Goal: Task Accomplishment & Management: Manage account settings

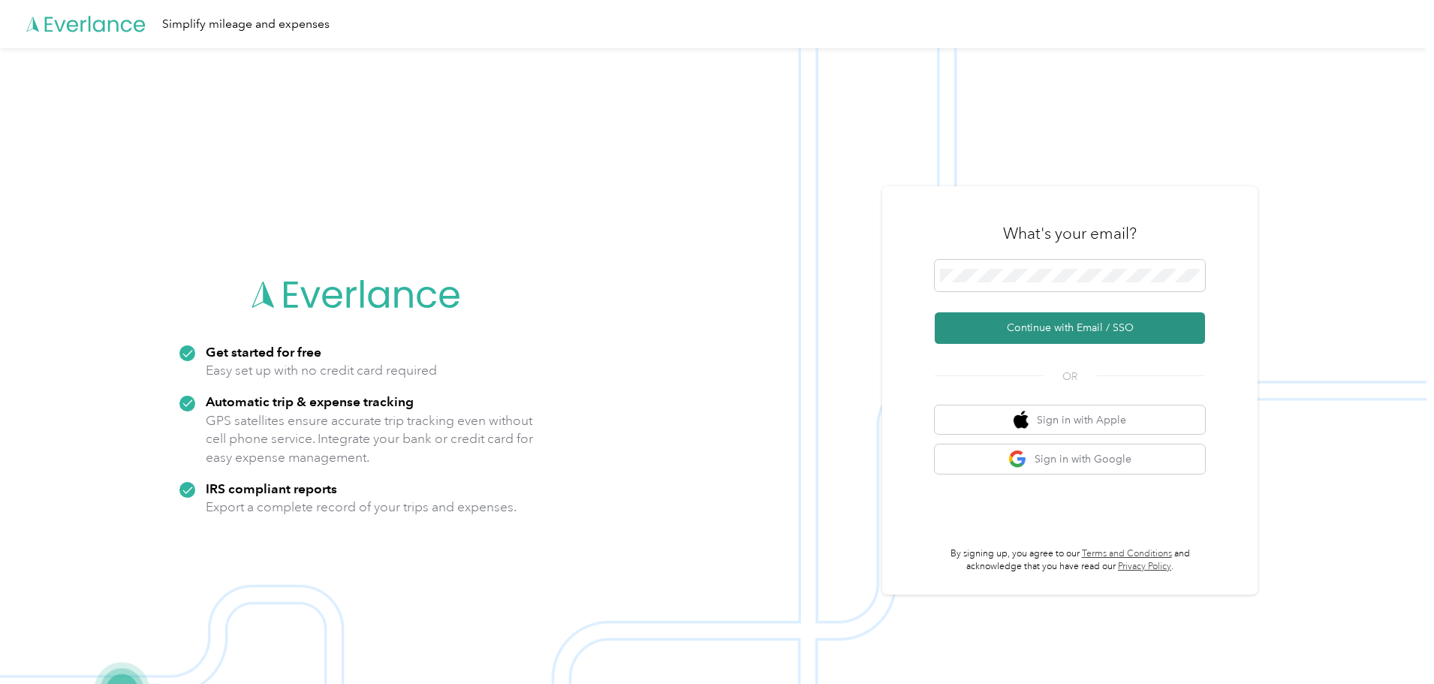
click at [1099, 330] on button "Continue with Email / SSO" at bounding box center [1069, 328] width 270 height 32
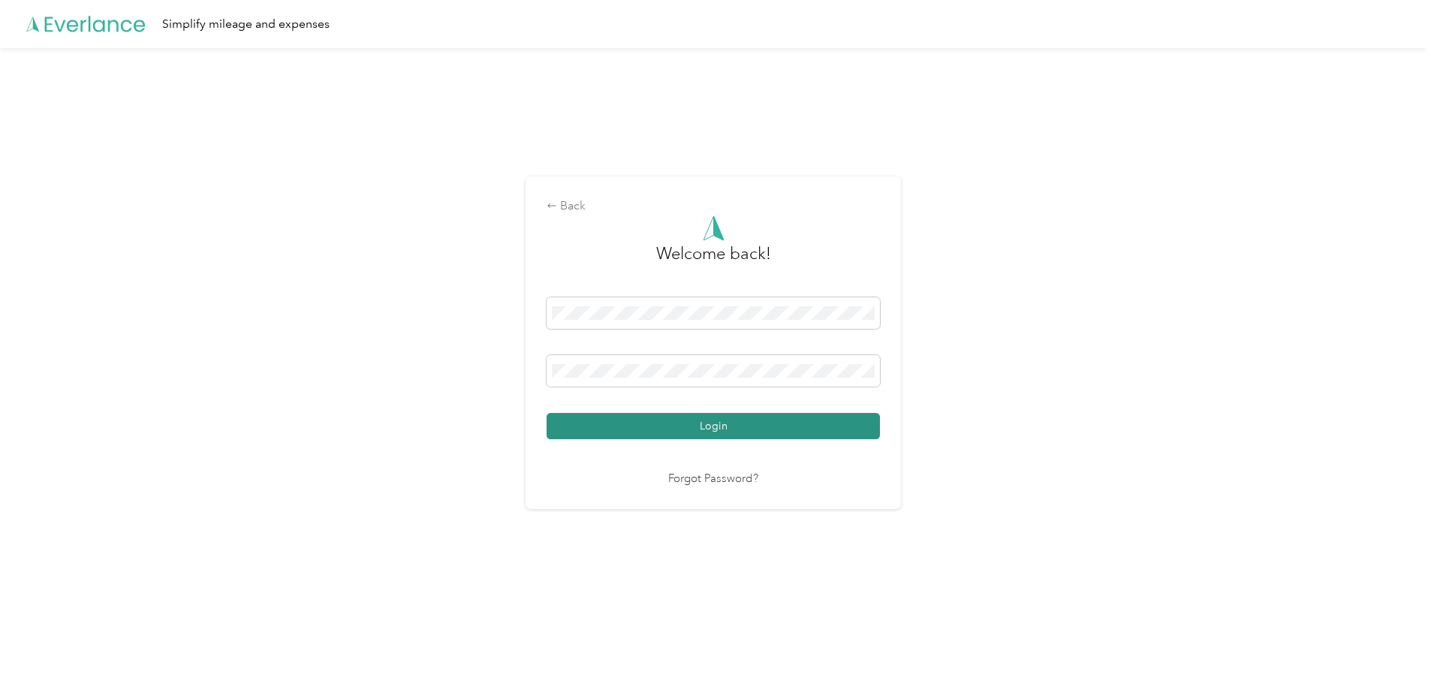
click at [667, 417] on button "Login" at bounding box center [712, 426] width 333 height 26
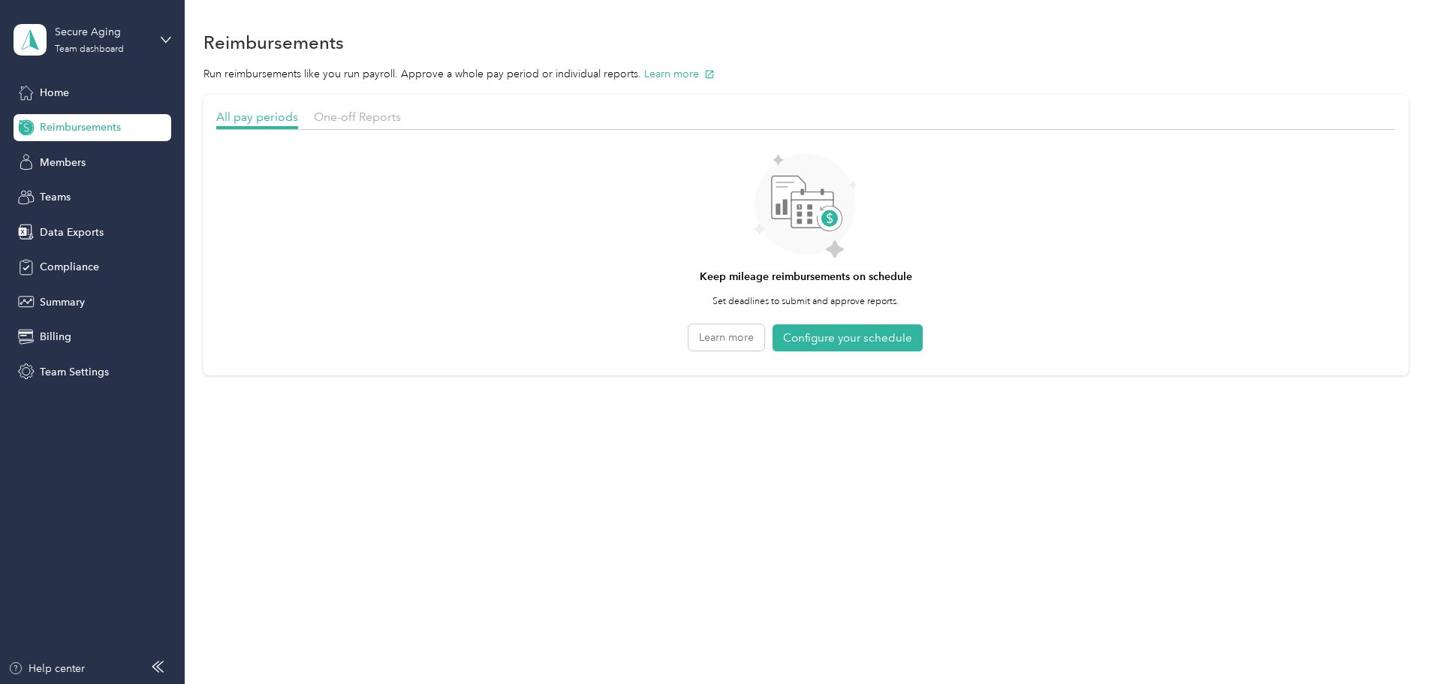
click at [63, 115] on div "Reimbursements" at bounding box center [93, 127] width 158 height 27
click at [401, 115] on span "One-off Reports" at bounding box center [357, 117] width 87 height 14
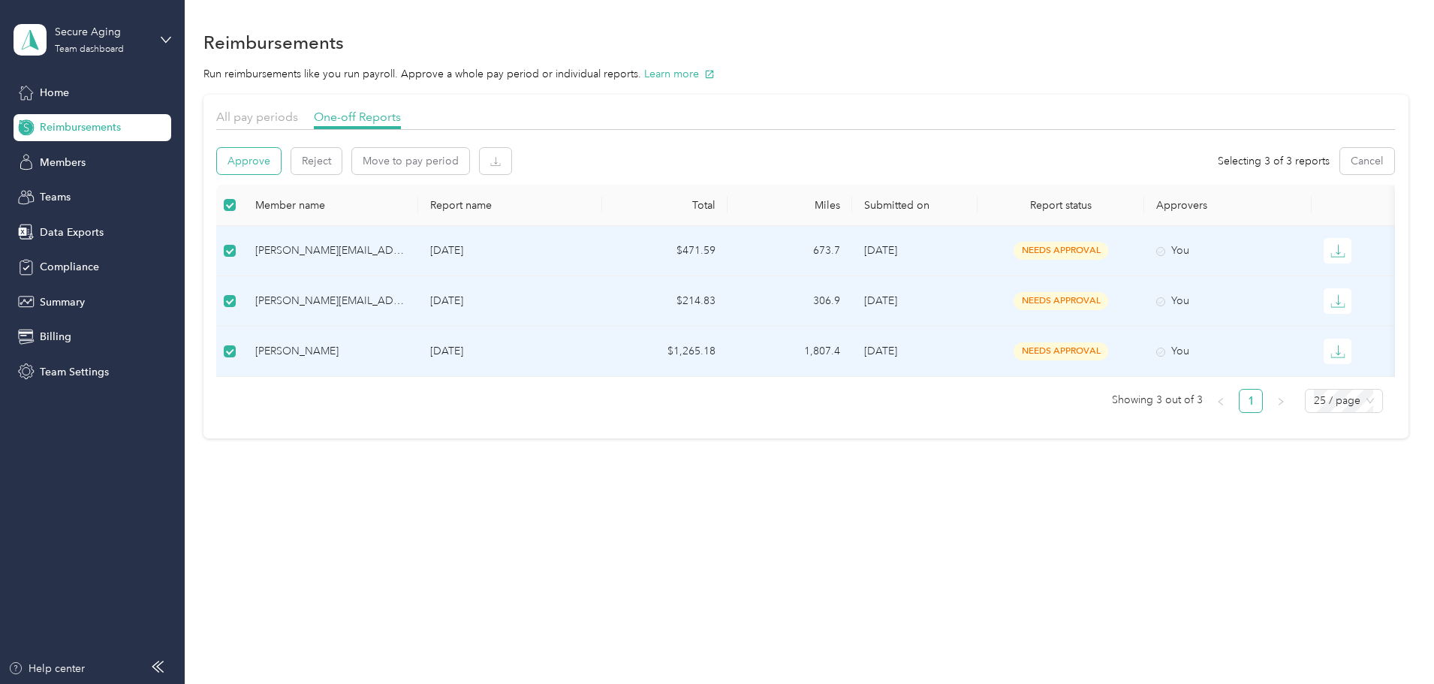
click at [281, 165] on button "Approve" at bounding box center [249, 161] width 64 height 26
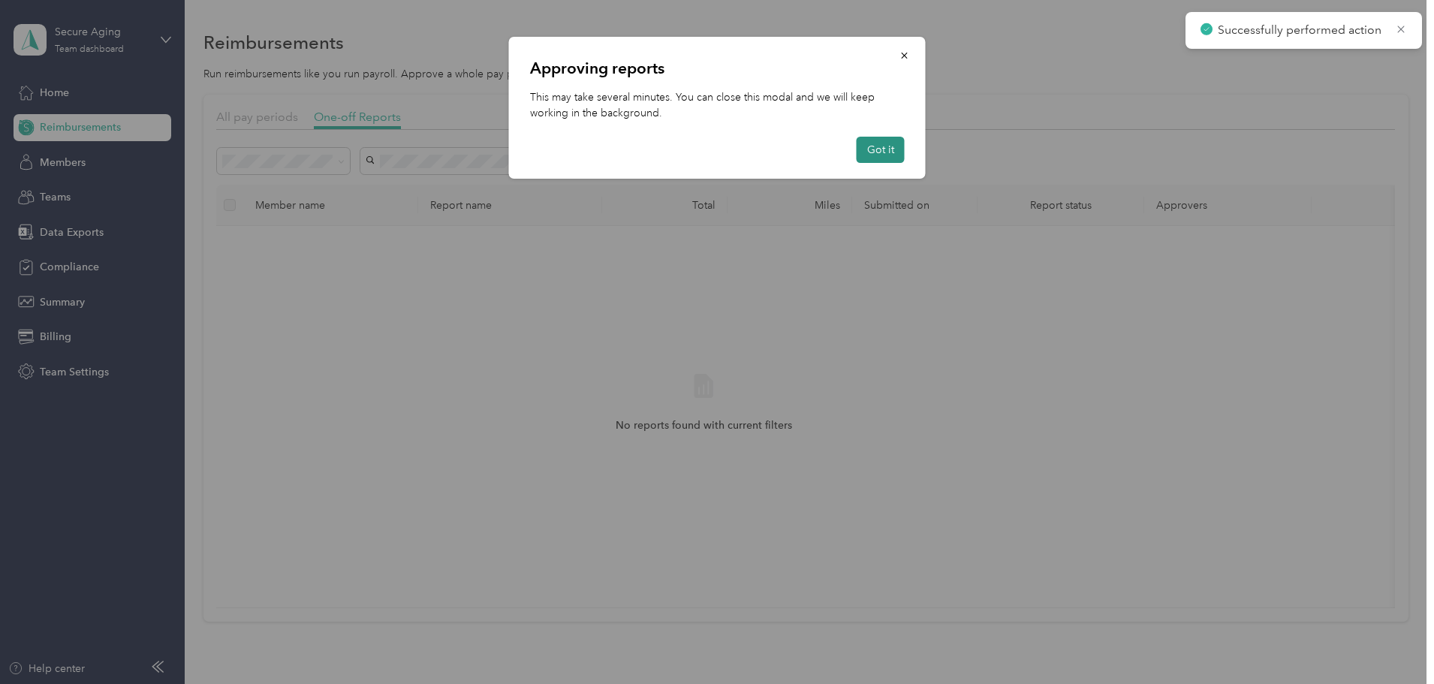
click at [871, 147] on button "Got it" at bounding box center [880, 150] width 48 height 26
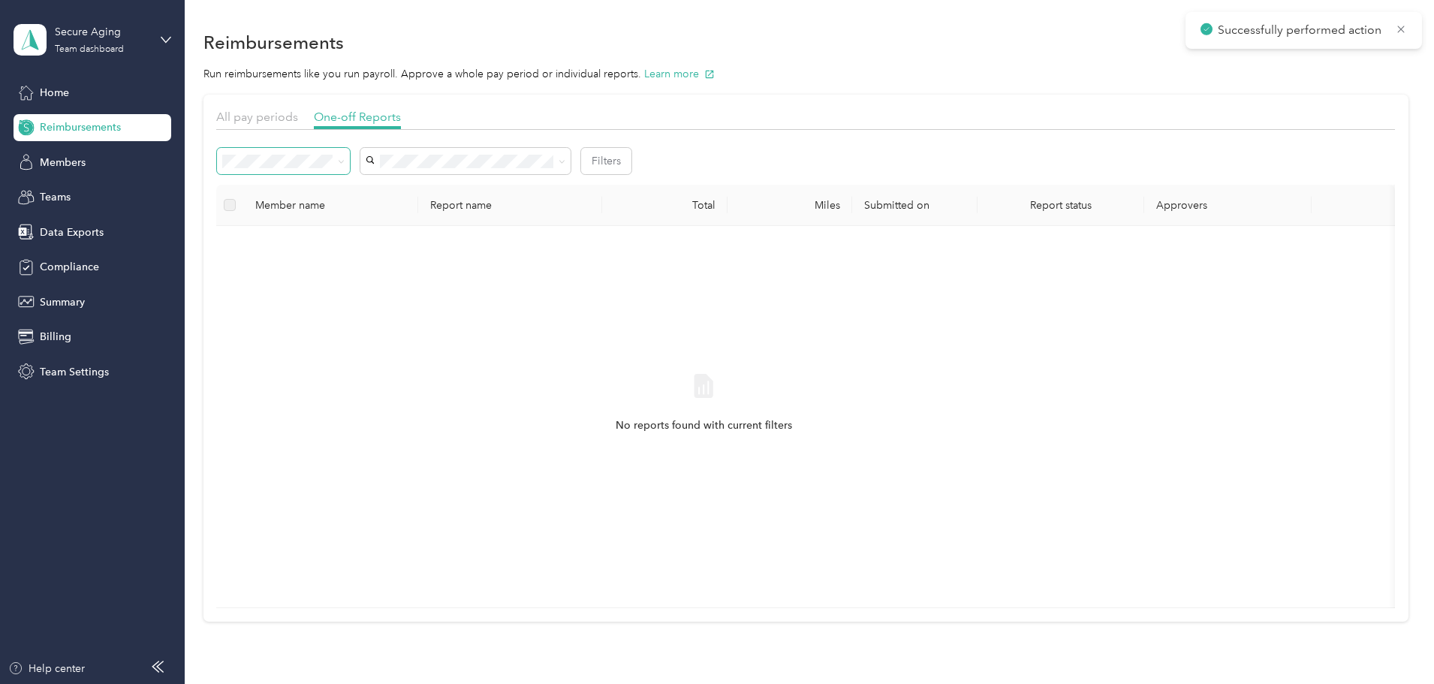
click at [345, 161] on span at bounding box center [339, 161] width 12 height 16
click at [348, 191] on li "All" at bounding box center [383, 189] width 133 height 26
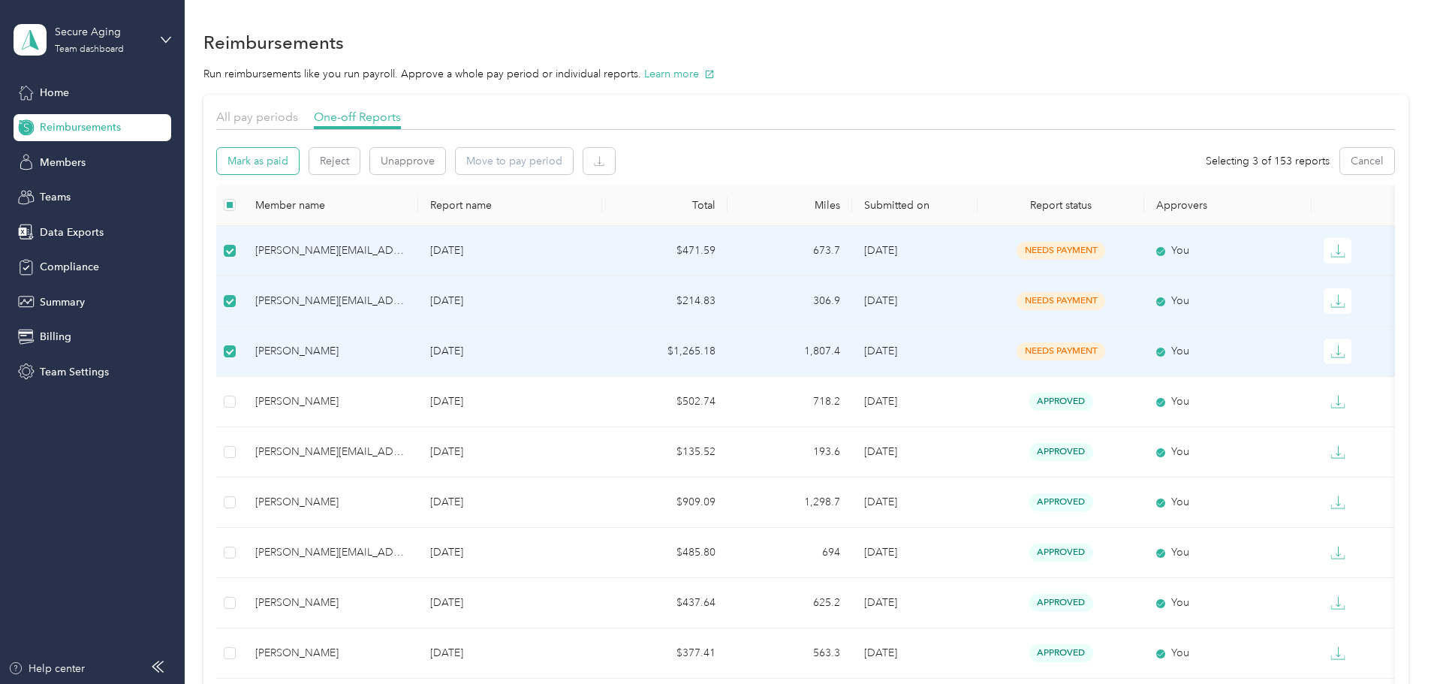
click at [299, 163] on button "Mark as paid" at bounding box center [258, 161] width 82 height 26
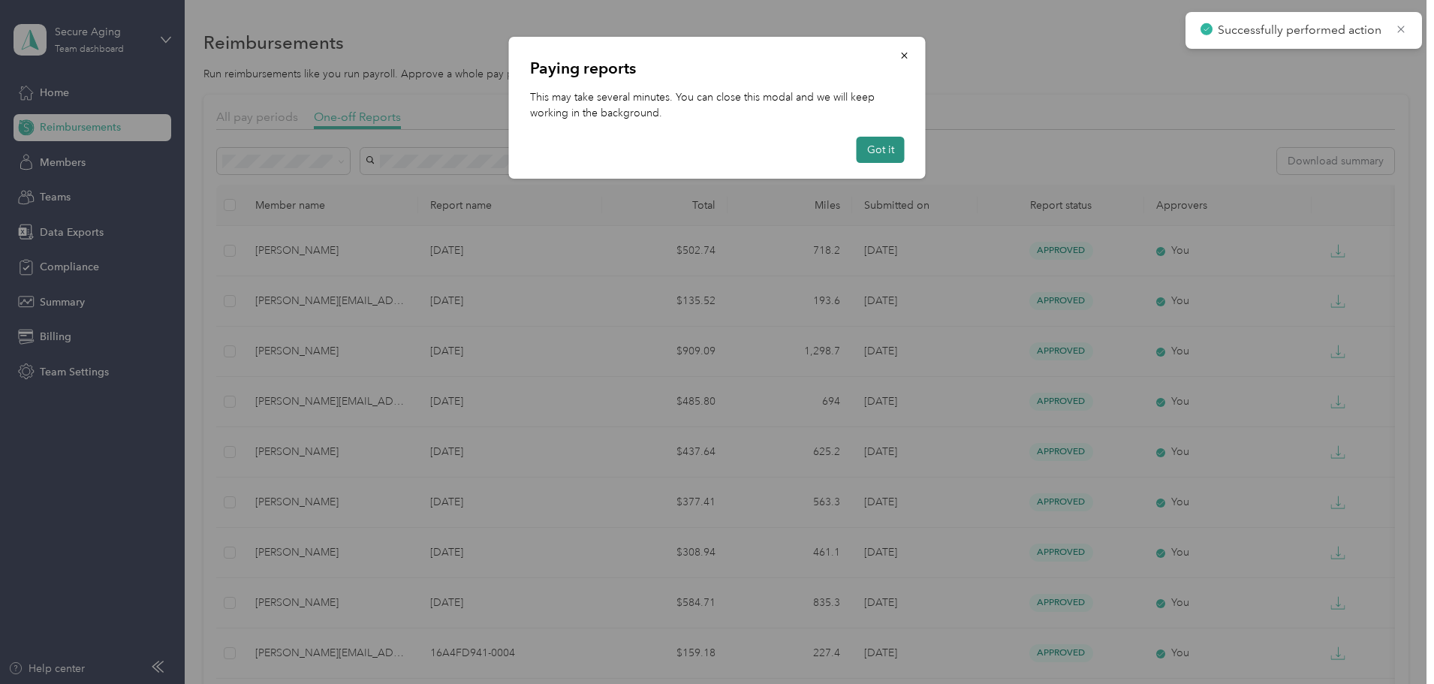
click at [884, 150] on button "Got it" at bounding box center [880, 150] width 48 height 26
